Goal: Information Seeking & Learning: Learn about a topic

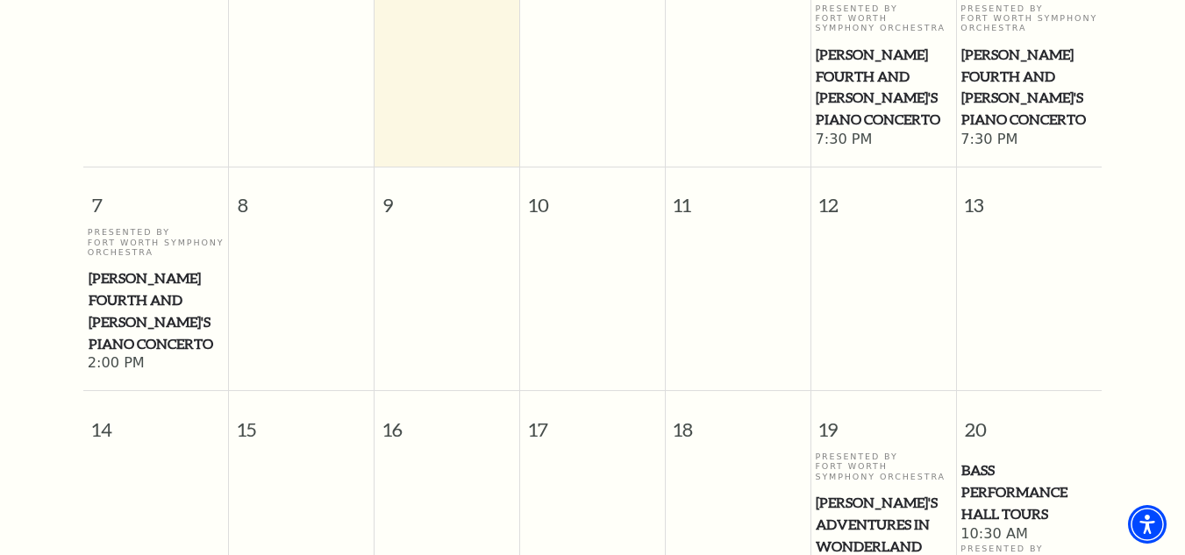
scroll to position [575, 0]
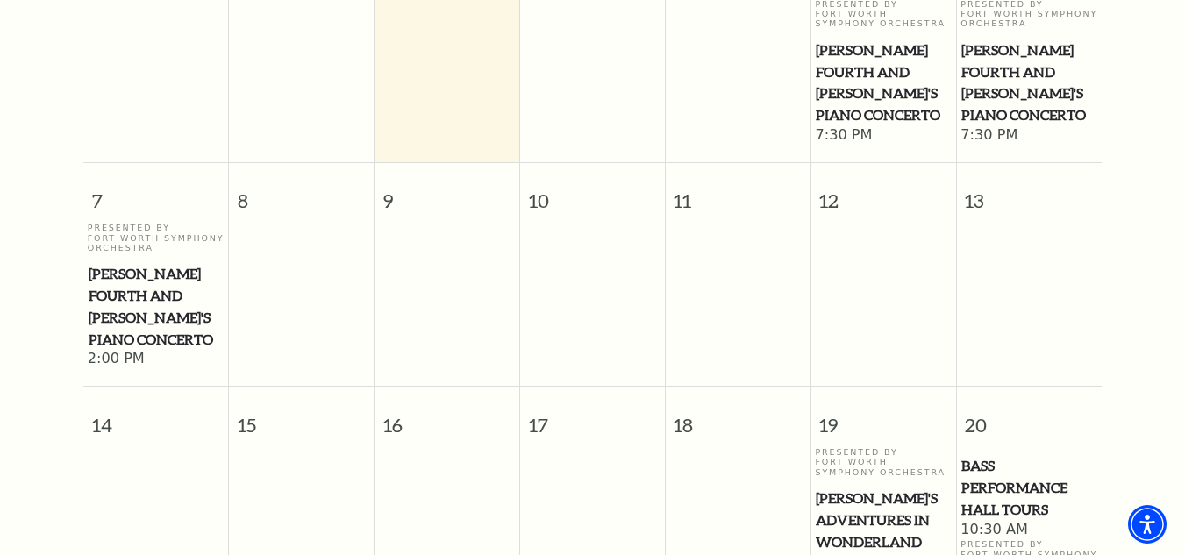
click at [174, 263] on span "[PERSON_NAME] Fourth and [PERSON_NAME]'s Piano Concerto" at bounding box center [156, 306] width 135 height 87
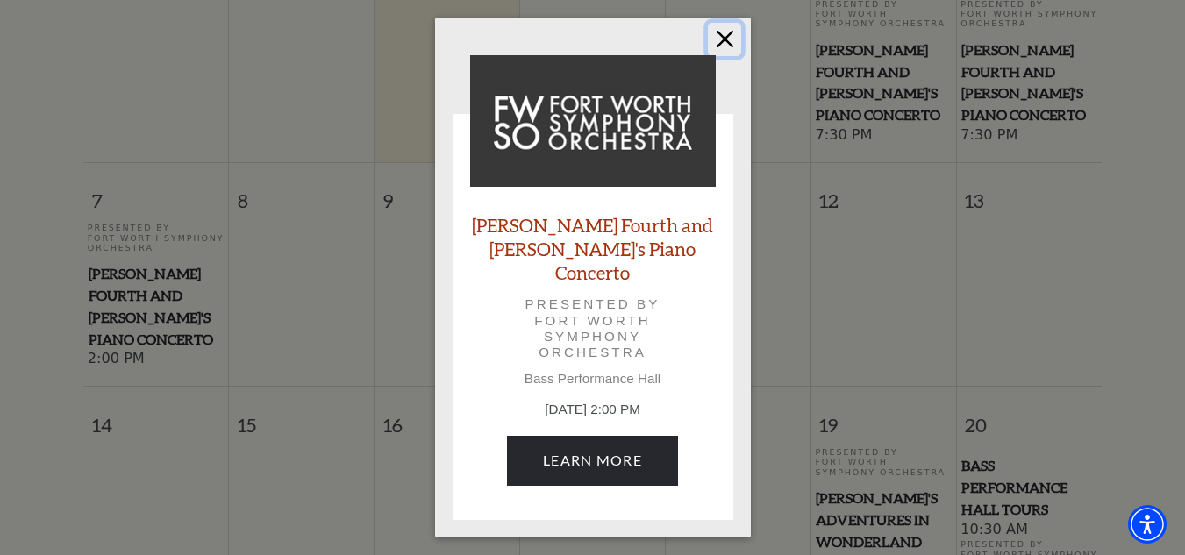
click at [726, 42] on button "Close" at bounding box center [724, 39] width 33 height 33
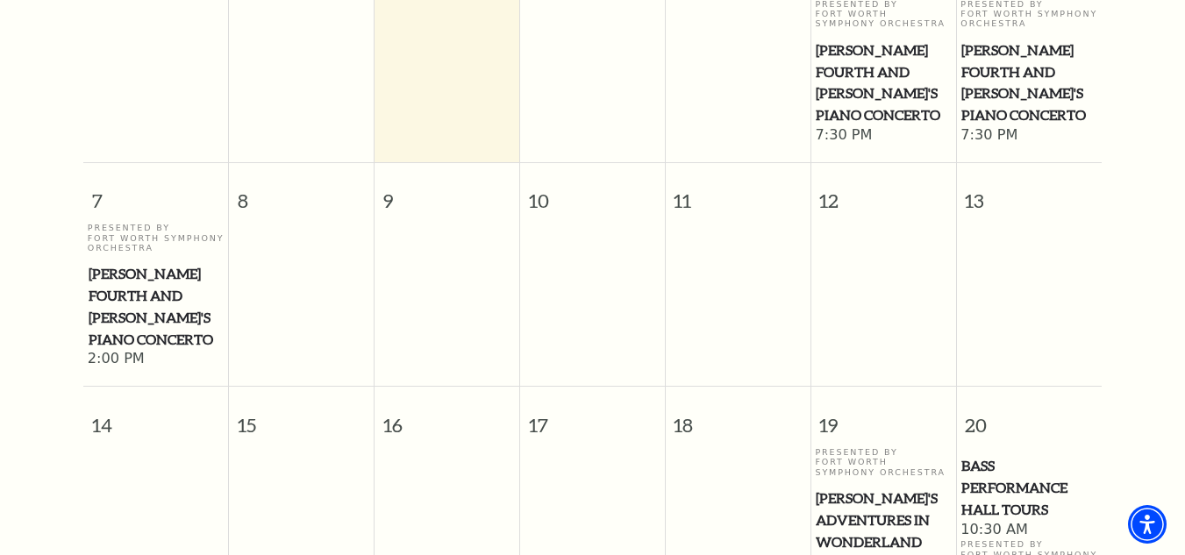
click at [846, 55] on span "[PERSON_NAME] Fourth and [PERSON_NAME]'s Piano Concerto" at bounding box center [883, 82] width 134 height 87
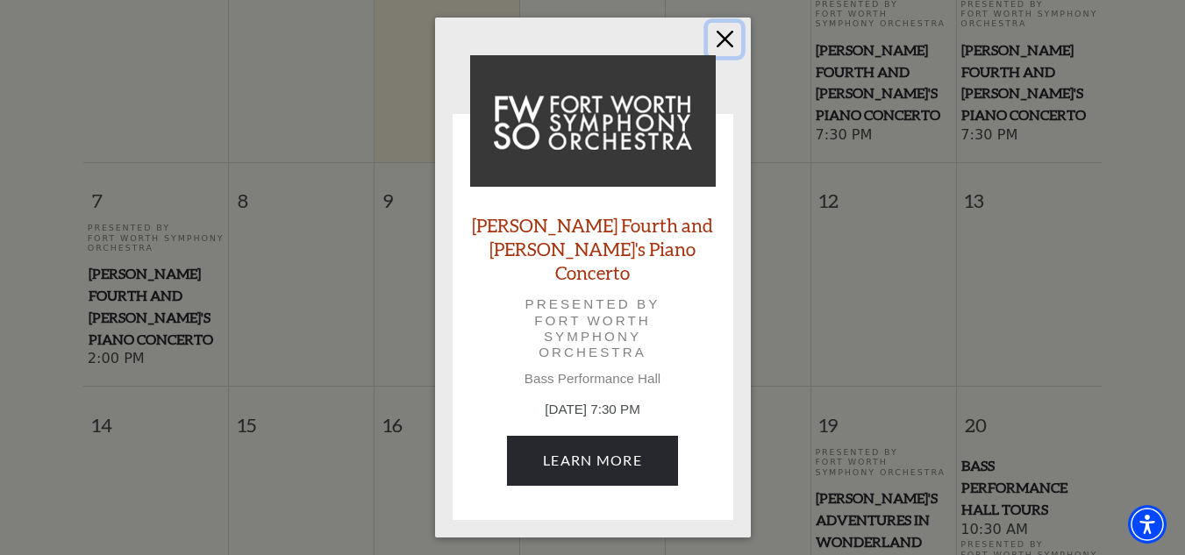
click at [740, 50] on button "Close" at bounding box center [724, 39] width 33 height 33
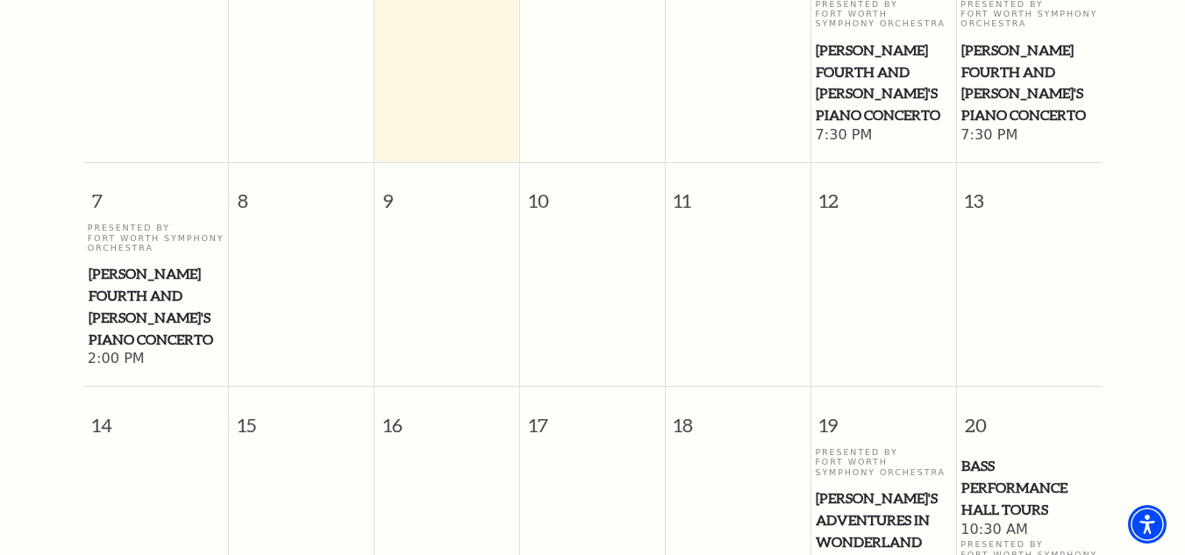
click at [977, 54] on span "[PERSON_NAME] Fourth and [PERSON_NAME]'s Piano Concerto" at bounding box center [1028, 82] width 135 height 87
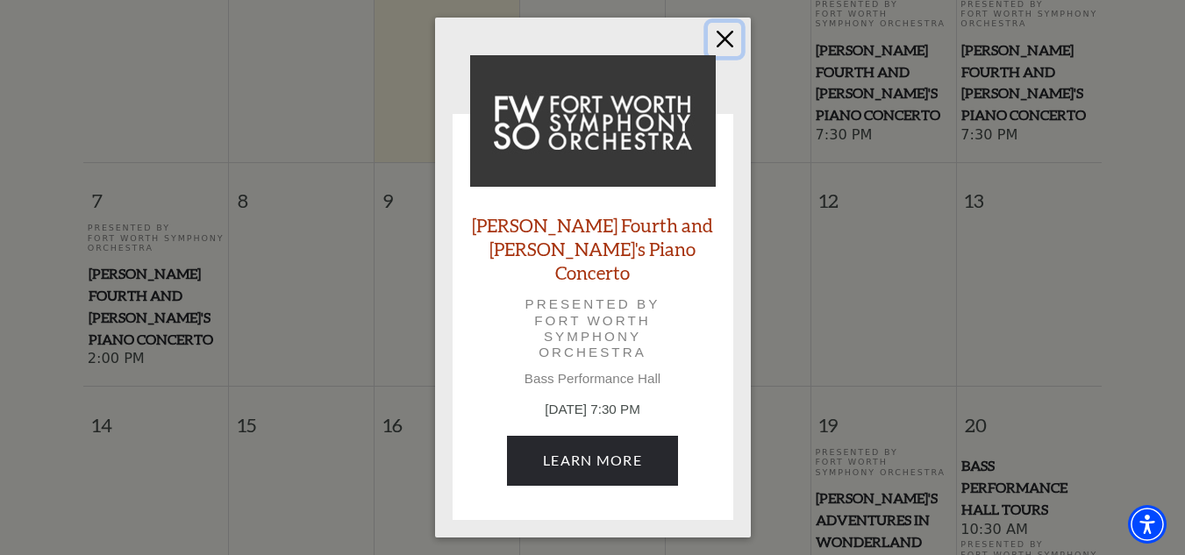
click at [732, 48] on button "Close" at bounding box center [724, 39] width 33 height 33
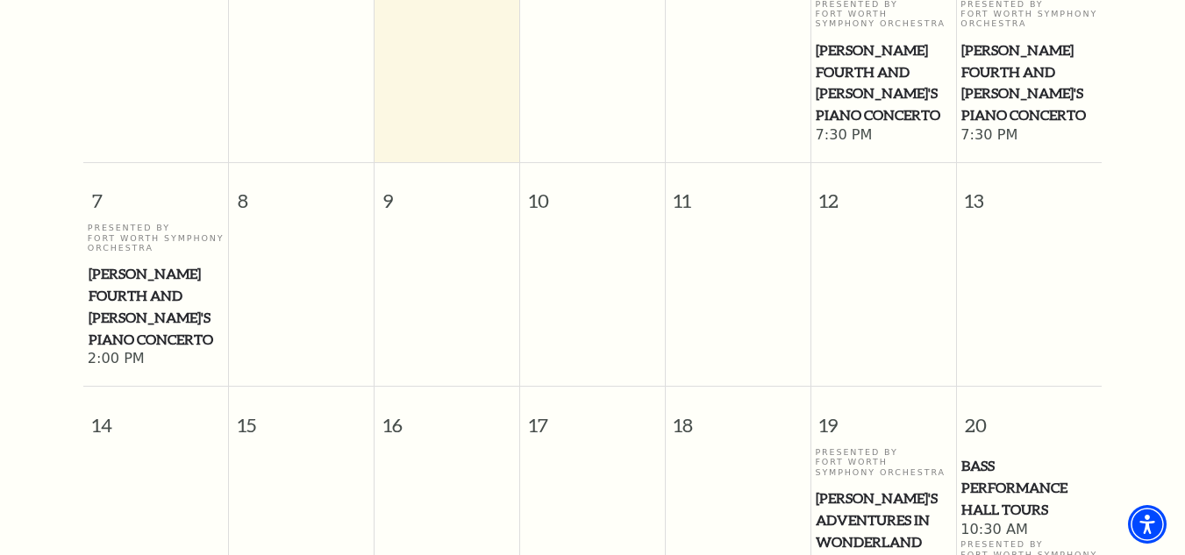
click at [861, 488] on span "[PERSON_NAME]'s Adventures in Wonderland" at bounding box center [883, 520] width 134 height 65
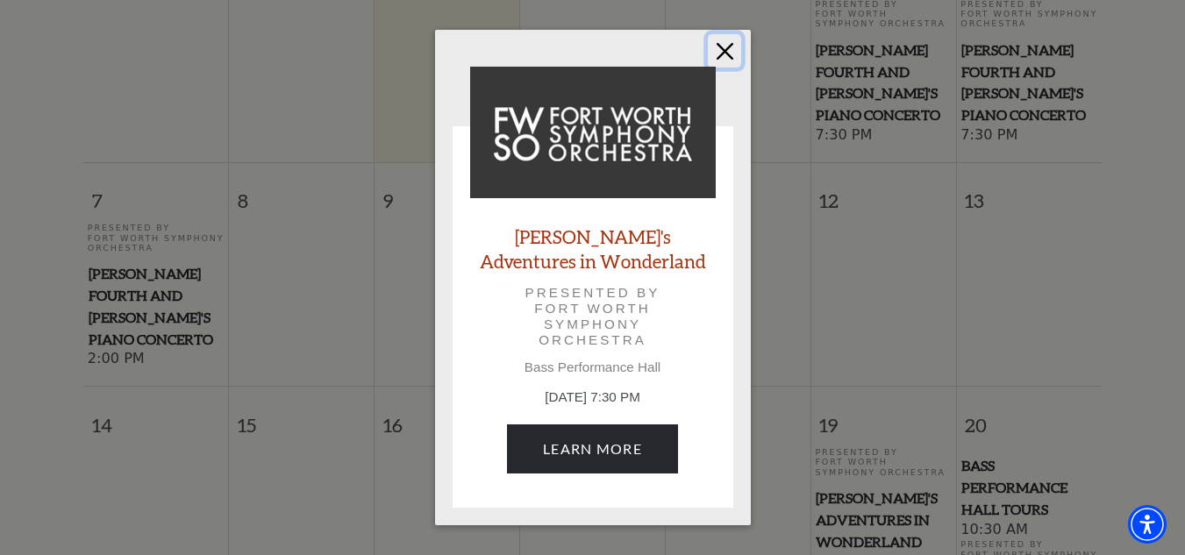
click at [728, 46] on button "Close" at bounding box center [724, 50] width 33 height 33
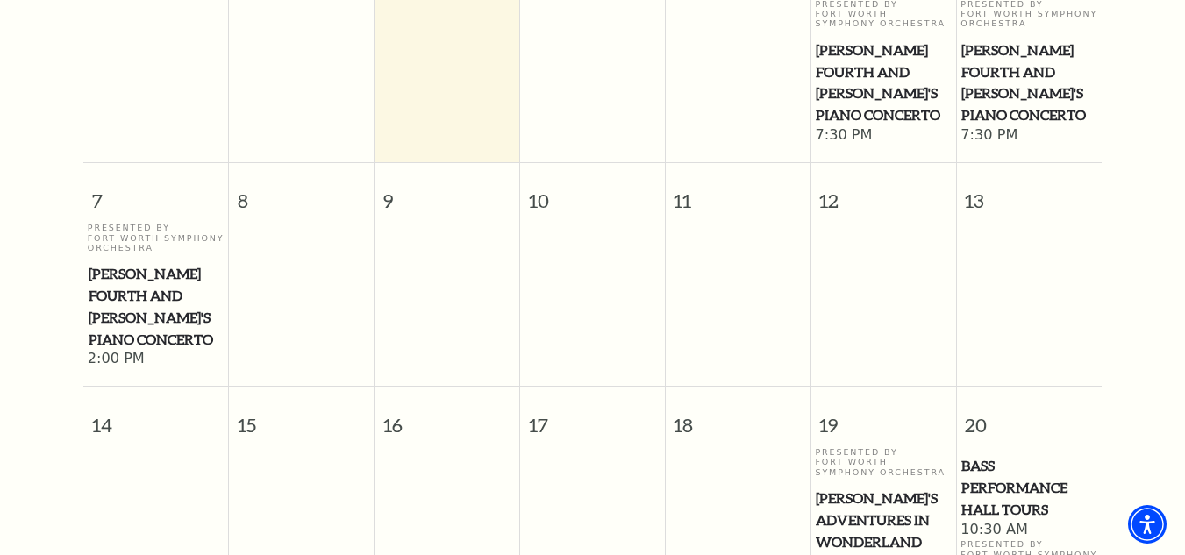
click at [976, 455] on span "Bass Performance Hall Tours" at bounding box center [1028, 487] width 135 height 65
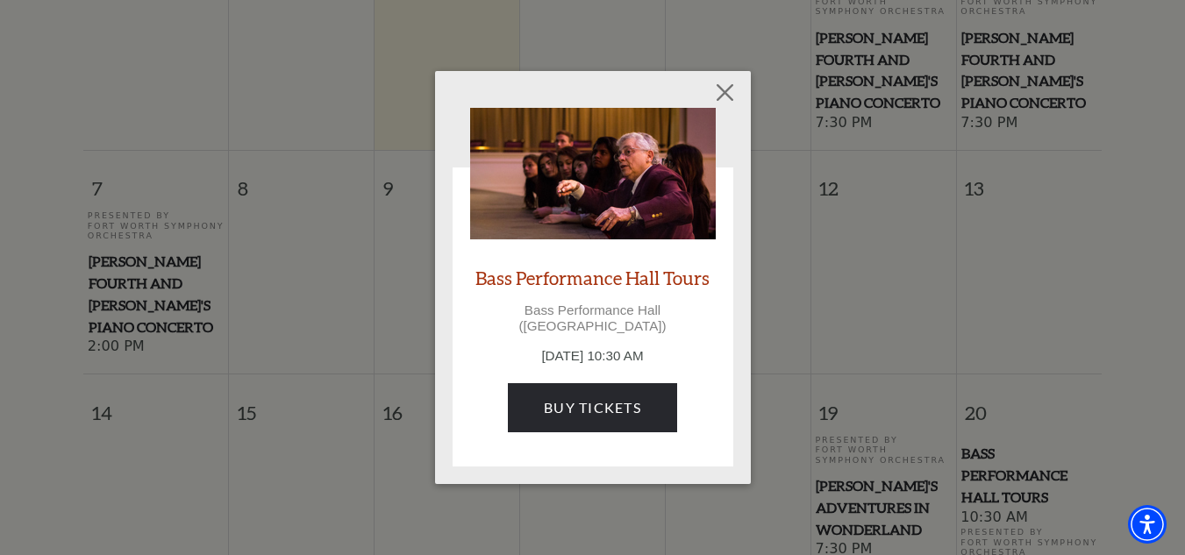
scroll to position [592, 0]
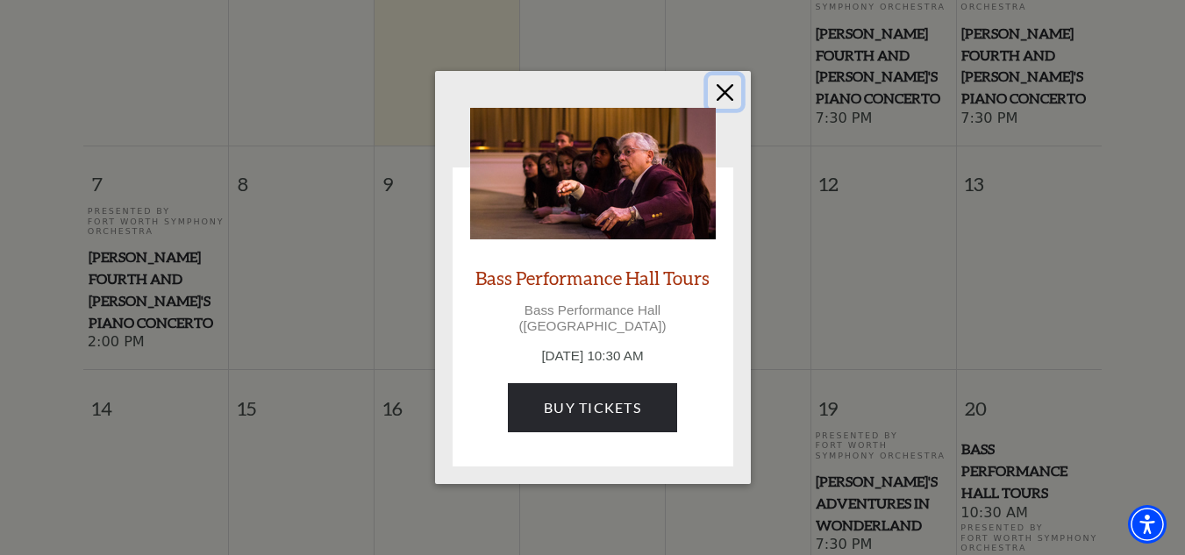
click at [726, 104] on button "Close" at bounding box center [724, 91] width 33 height 33
